Goal: Task Accomplishment & Management: Complete application form

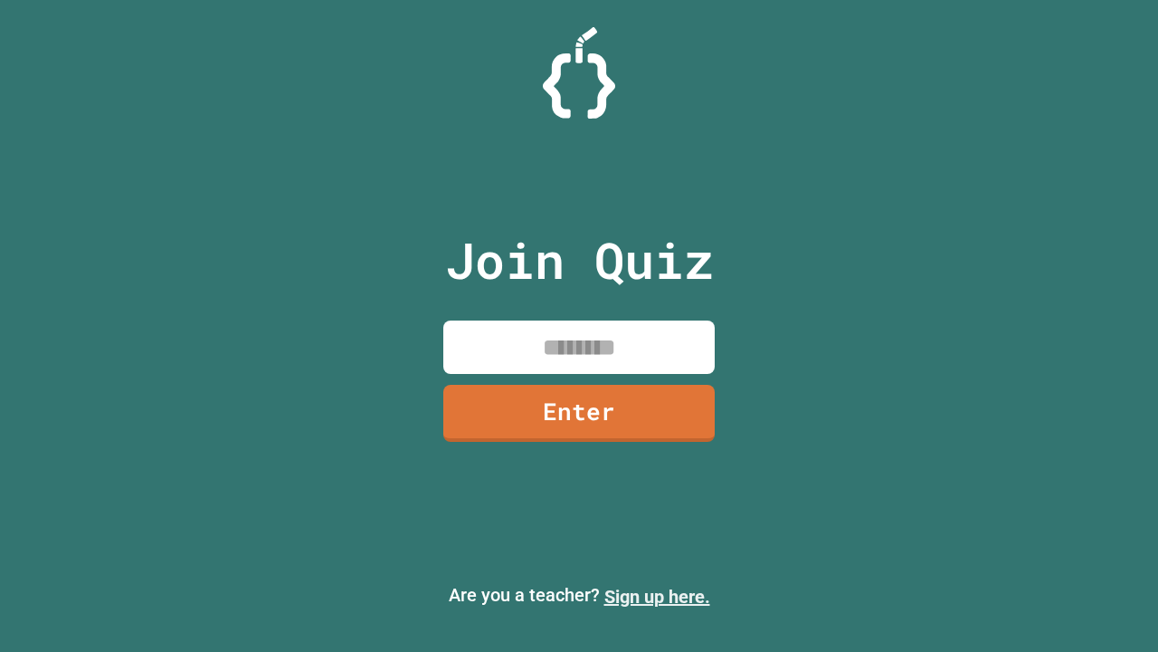
click at [657, 596] on link "Sign up here." at bounding box center [657, 596] width 106 height 22
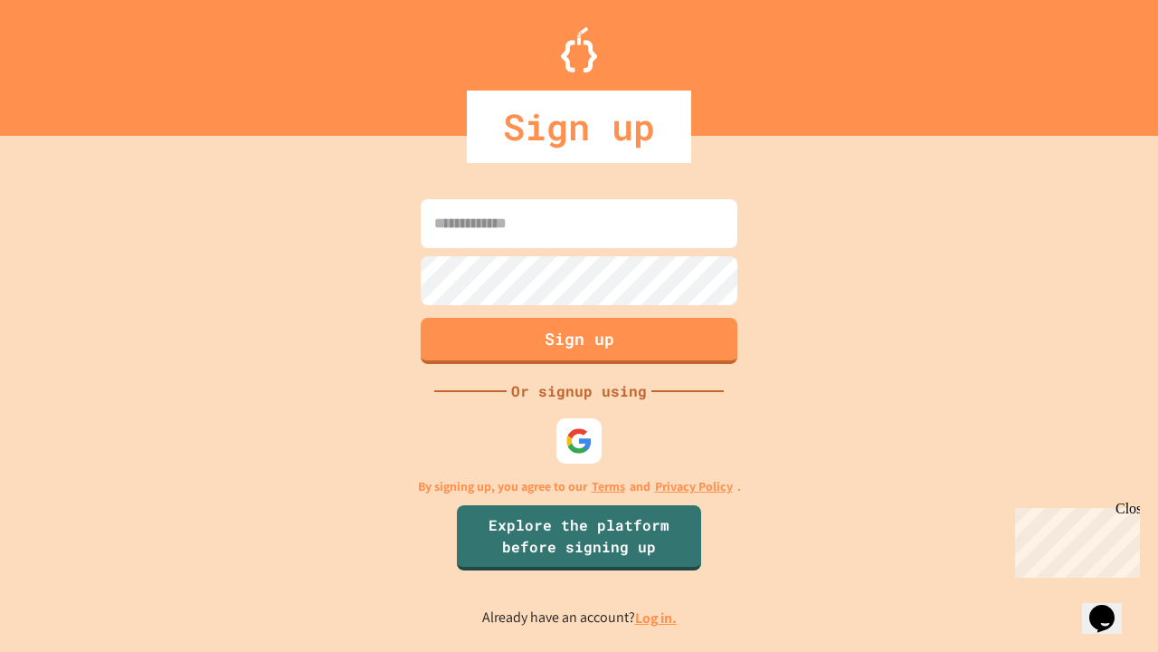
click at [657, 617] on link "Log in." at bounding box center [656, 617] width 42 height 19
